Goal: Find specific page/section

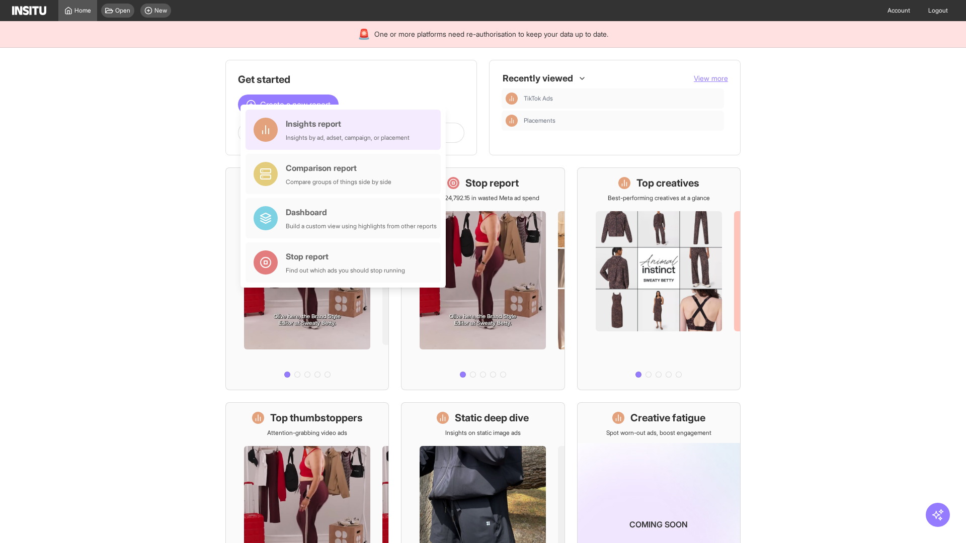
click at [346, 130] on div "Insights report Insights by ad, adset, campaign, or placement" at bounding box center [348, 130] width 124 height 24
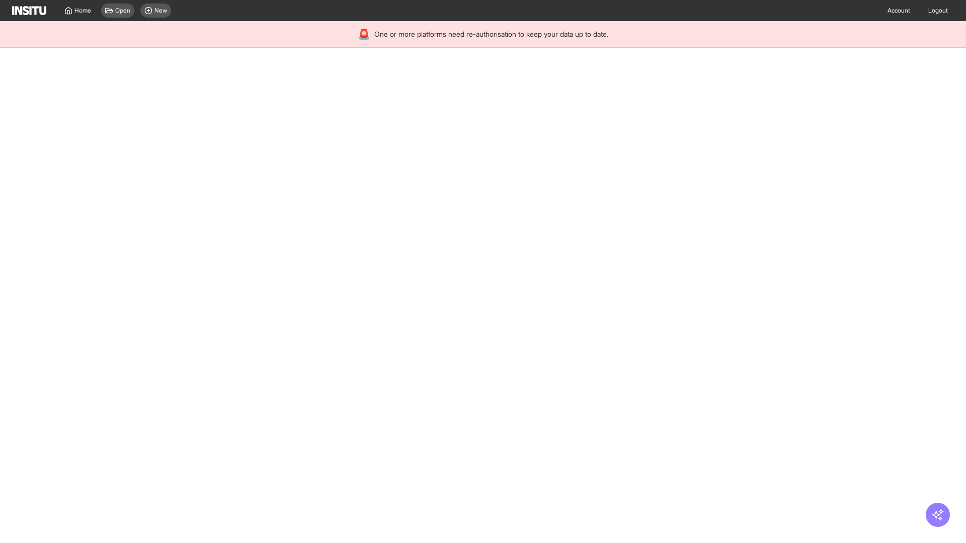
select select "**"
